Goal: Communication & Community: Share content

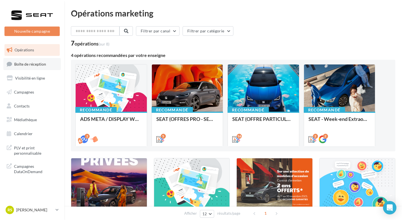
click at [52, 65] on link "Boîte de réception" at bounding box center [32, 64] width 58 height 12
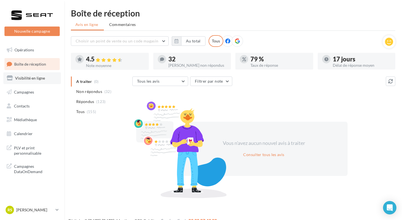
click at [51, 77] on link "Visibilité en ligne" at bounding box center [32, 78] width 58 height 12
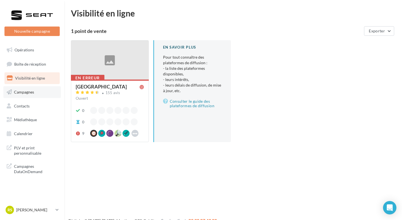
click at [47, 88] on link "Campagnes" at bounding box center [32, 92] width 58 height 12
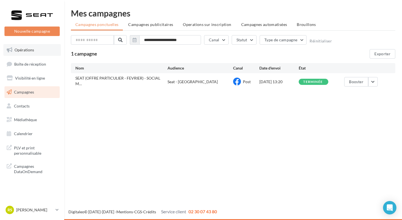
click at [39, 54] on link "Opérations" at bounding box center [32, 50] width 58 height 12
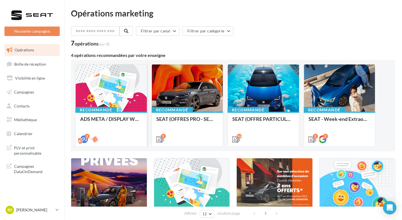
click at [97, 94] on div at bounding box center [111, 89] width 71 height 48
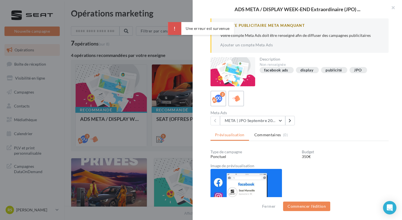
drag, startPoint x: 392, startPoint y: 8, endPoint x: 384, endPoint y: 11, distance: 8.4
click at [392, 8] on button "button" at bounding box center [391, 8] width 22 height 17
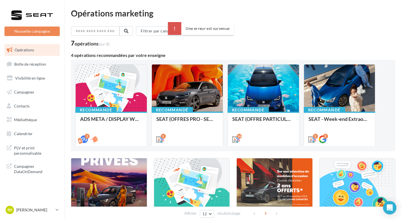
click at [212, 17] on div "Opérations marketing" at bounding box center [233, 13] width 325 height 8
click at [96, 97] on div at bounding box center [111, 89] width 71 height 48
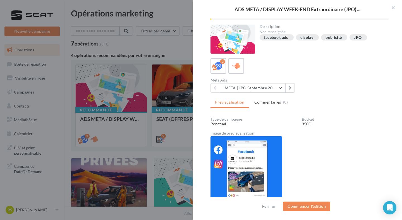
scroll to position [39, 0]
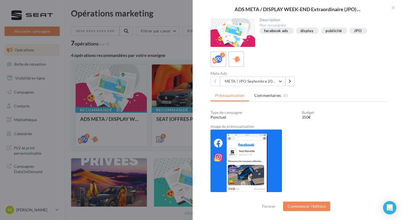
drag, startPoint x: 389, startPoint y: 7, endPoint x: 356, endPoint y: 17, distance: 34.0
click at [388, 7] on button "button" at bounding box center [391, 8] width 22 height 17
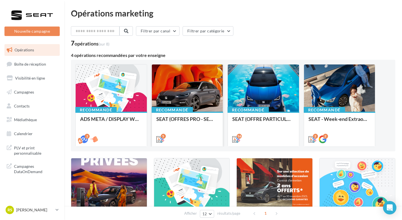
click at [211, 79] on div at bounding box center [187, 89] width 71 height 48
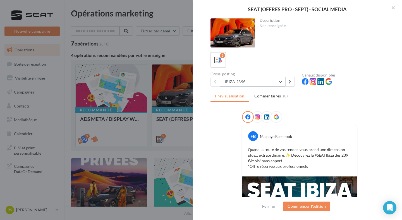
click at [251, 80] on button "IBIZA 239€" at bounding box center [252, 81] width 65 height 9
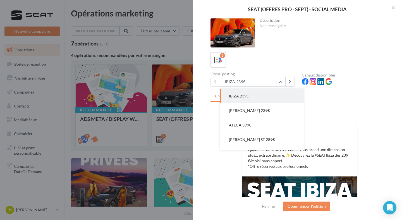
click at [251, 64] on div "5" at bounding box center [300, 60] width 178 height 16
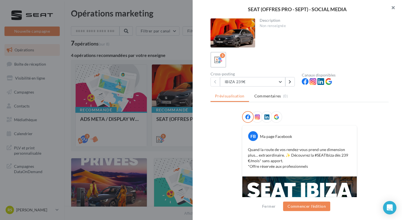
click at [396, 10] on button "button" at bounding box center [391, 8] width 22 height 17
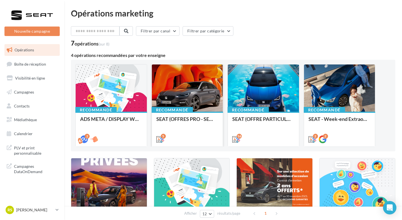
click at [177, 91] on div at bounding box center [187, 89] width 71 height 48
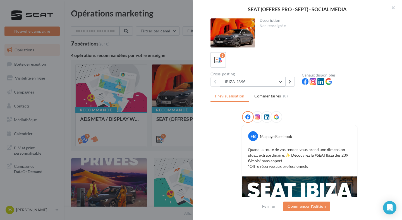
click at [249, 85] on button "IBIZA 239€" at bounding box center [252, 81] width 65 height 9
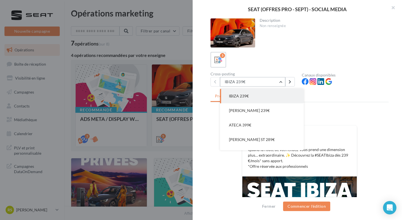
click at [249, 85] on button "IBIZA 239€" at bounding box center [252, 81] width 65 height 9
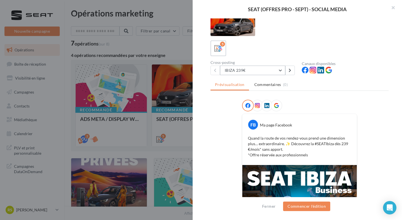
scroll to position [9, 0]
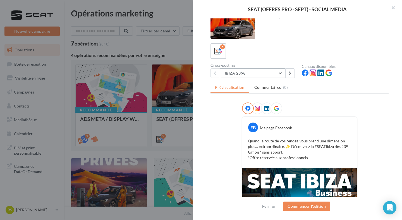
click at [254, 74] on button "IBIZA 239€" at bounding box center [252, 72] width 65 height 9
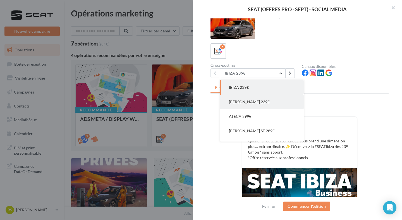
click at [256, 101] on button "ARONA 239€" at bounding box center [262, 102] width 84 height 15
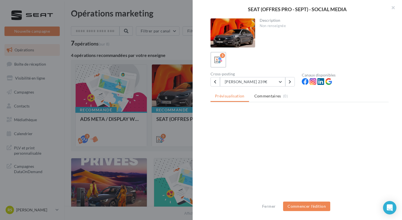
scroll to position [0, 0]
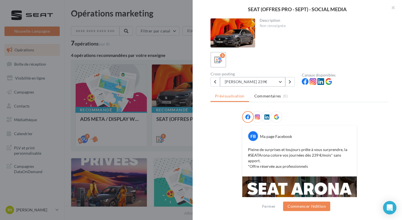
click at [251, 79] on button "ARONA 239€" at bounding box center [252, 81] width 65 height 9
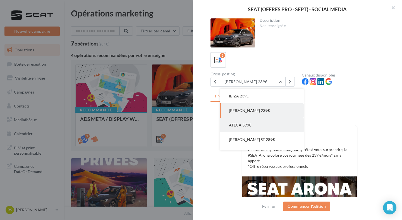
click at [248, 121] on button "ATECA 399€" at bounding box center [262, 125] width 84 height 15
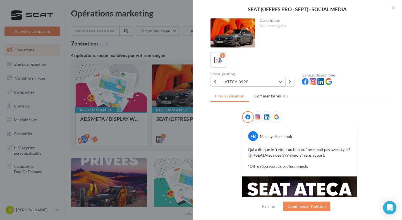
click at [251, 83] on button "ATECA 399€" at bounding box center [252, 81] width 65 height 9
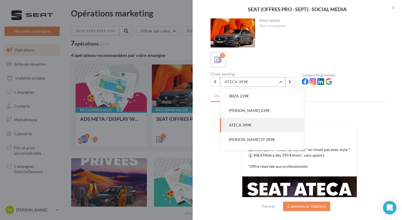
scroll to position [11, 0]
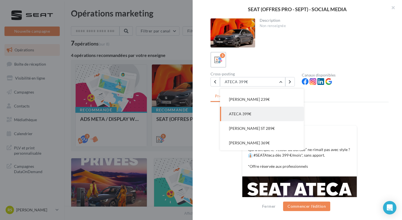
click at [325, 49] on div "Description Non renseignée 5 Cross-posting ATECA 399€ IBIZA 239€ ARONA 239€ ATE…" at bounding box center [300, 110] width 214 height 184
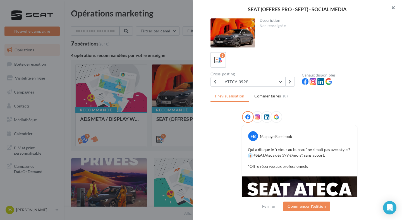
click at [397, 9] on button "button" at bounding box center [391, 8] width 22 height 17
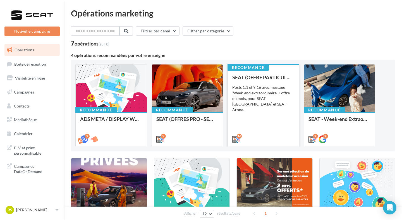
click at [265, 89] on div "Posts 1:1 et 9:16 avec message 'Week-end extraordinaire' + offre du mois, pour …" at bounding box center [263, 99] width 62 height 28
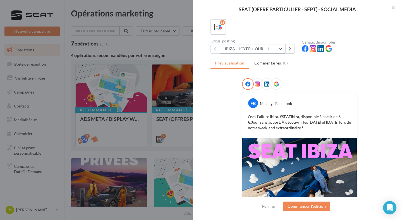
scroll to position [31, 0]
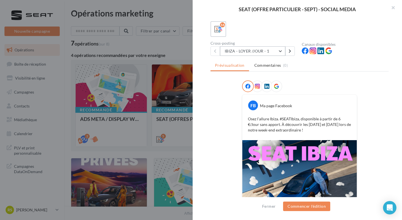
click at [264, 52] on button "IBIZA - LOYER /JOUR - 1" at bounding box center [252, 50] width 65 height 9
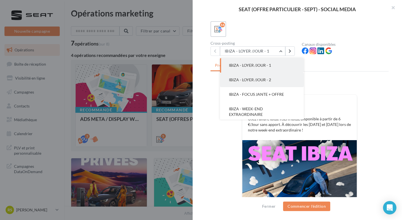
click at [264, 79] on span "IBIZA - LOYER /JOUR - 2" at bounding box center [250, 79] width 42 height 5
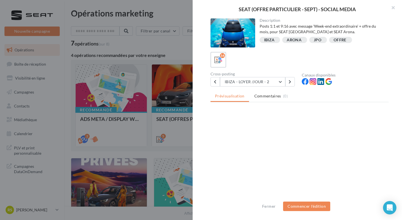
scroll to position [0, 0]
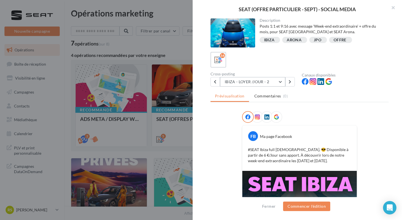
click at [267, 80] on button "IBIZA - LOYER /JOUR - 2" at bounding box center [252, 81] width 65 height 9
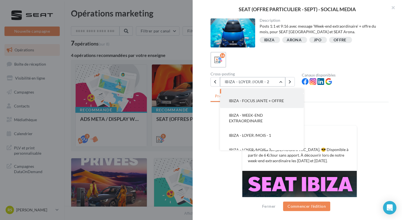
scroll to position [27, 0]
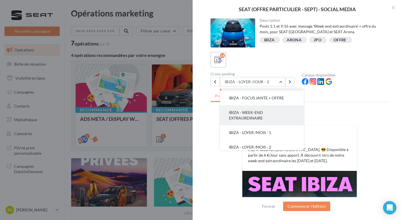
click at [271, 110] on button "IBIZA - WEEK-END EXTRAORDINAIRE" at bounding box center [262, 115] width 84 height 20
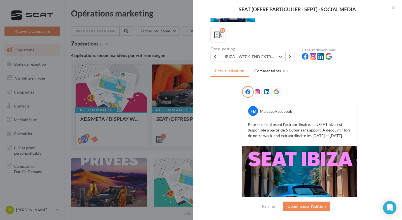
scroll to position [0, 0]
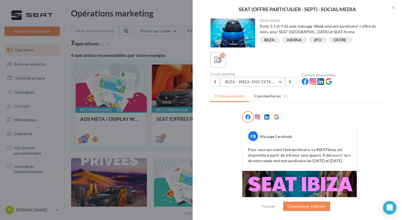
click at [272, 77] on button "IBIZA - WEEK-END EXTRAORDINAIRE" at bounding box center [252, 81] width 65 height 9
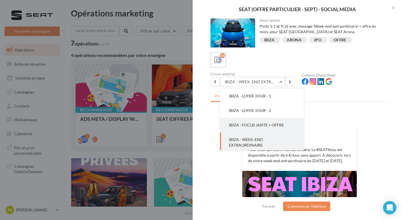
click at [270, 119] on button "IBIZA - FOCUS JANTE + OFFRE" at bounding box center [262, 125] width 84 height 15
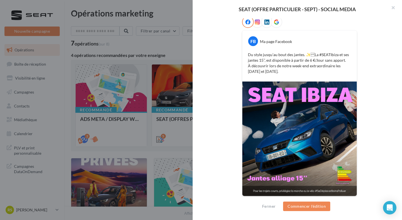
scroll to position [96, 0]
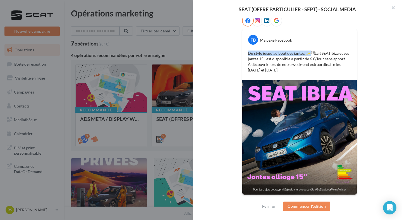
drag, startPoint x: 309, startPoint y: 53, endPoint x: 242, endPoint y: 54, distance: 66.5
click at [243, 54] on div "FB Ma page Facebook Du style jusqu’au bout des jantes. ✨La #SEATIbiza et ses j…" at bounding box center [300, 54] width 115 height 51
copy p "Du style jusqu’au bout des jantes. ✨"
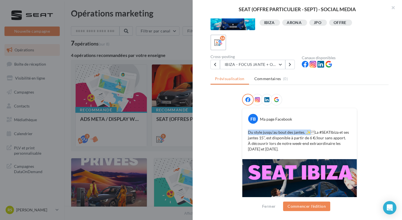
scroll to position [1, 0]
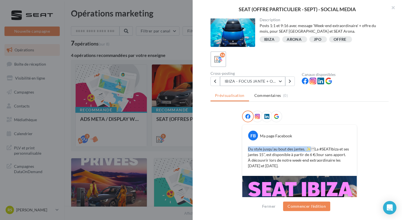
click at [257, 82] on button "IBIZA - FOCUS JANTE + OFFRE" at bounding box center [252, 81] width 65 height 9
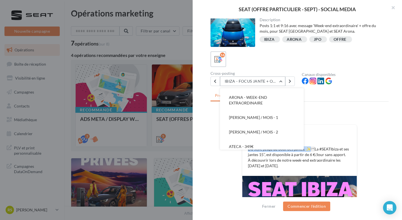
scroll to position [115, 0]
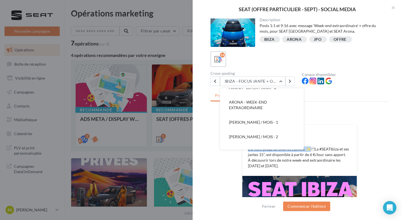
click at [264, 106] on button "ARONA - WEEK-END EXTRAORDINAIRE" at bounding box center [262, 105] width 84 height 20
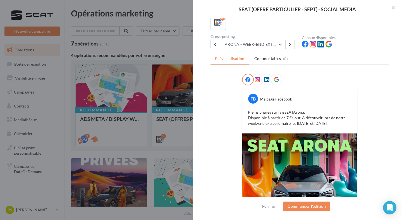
scroll to position [0, 0]
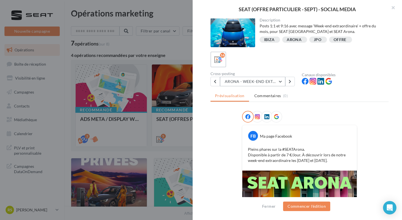
click at [255, 84] on button "ARONA - WEEK-END EXTRAORDINAIRE" at bounding box center [252, 81] width 65 height 9
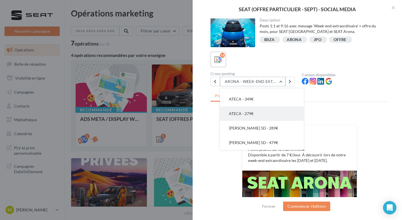
scroll to position [182, 0]
click at [377, 117] on div at bounding box center [300, 118] width 178 height 14
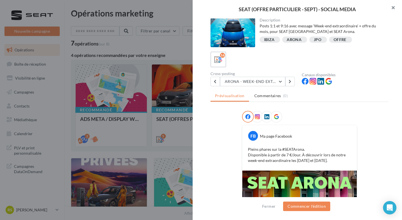
click at [390, 9] on button "button" at bounding box center [391, 8] width 22 height 17
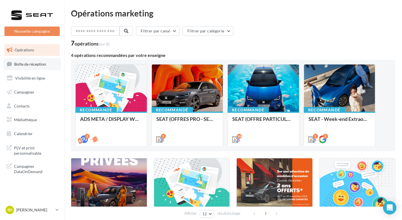
click at [35, 65] on span "Boîte de réception" at bounding box center [30, 63] width 32 height 5
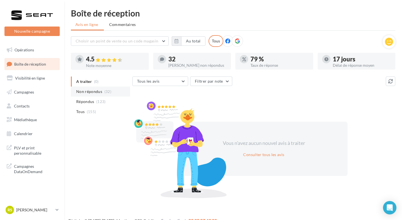
click at [94, 94] on span "Non répondus" at bounding box center [89, 92] width 26 height 6
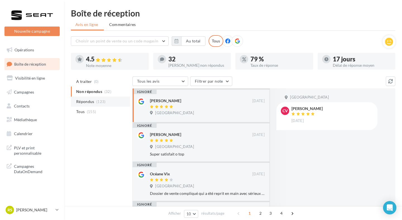
click at [95, 100] on li "Répondus (123)" at bounding box center [100, 102] width 59 height 10
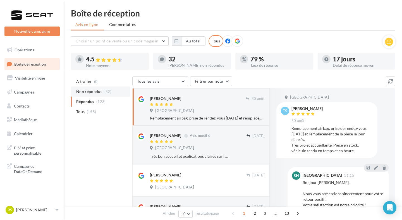
click at [94, 93] on span "Non répondus" at bounding box center [89, 92] width 26 height 6
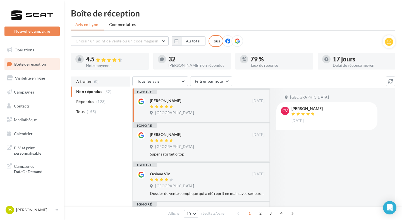
click at [92, 86] on li "A traiter (0)" at bounding box center [100, 82] width 59 height 10
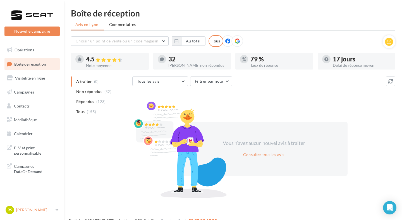
click at [26, 211] on p "[PERSON_NAME]" at bounding box center [34, 210] width 37 height 6
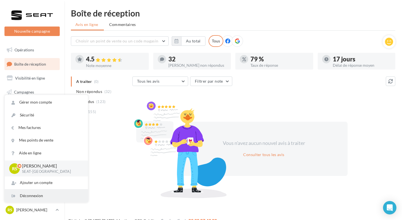
click at [27, 195] on div "Déconnexion" at bounding box center [46, 196] width 83 height 13
